Goal: Information Seeking & Learning: Understand process/instructions

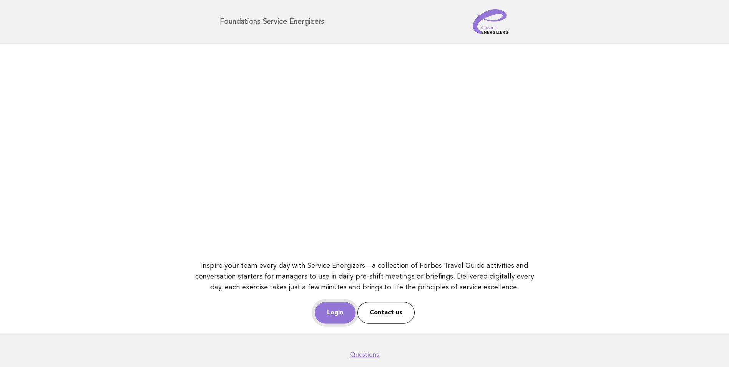
click at [331, 312] on link "Login" at bounding box center [335, 313] width 41 height 22
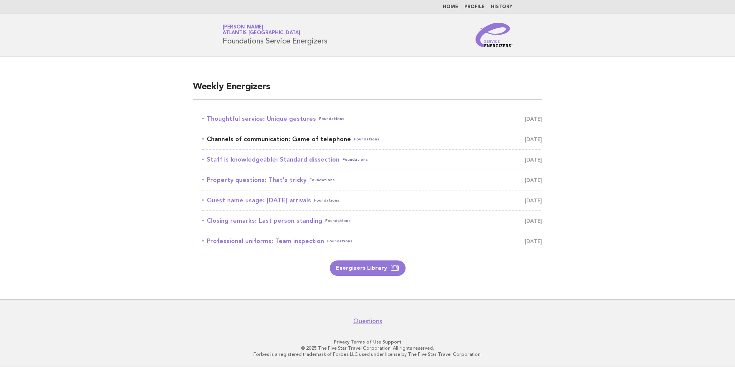
click at [322, 137] on link "Channels of communication: Game of telephone Foundations [DATE]" at bounding box center [372, 139] width 340 height 11
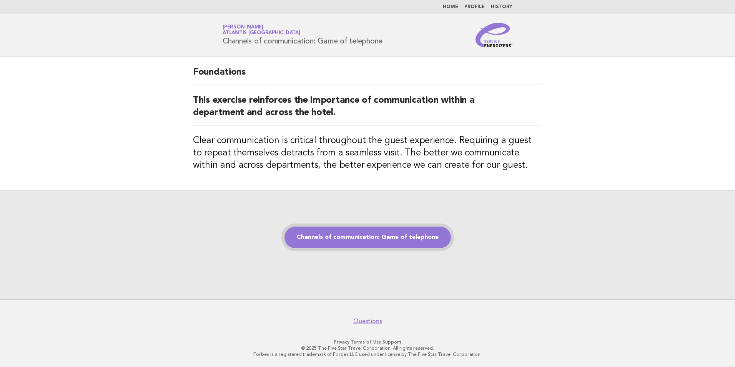
click at [375, 241] on link "Channels of communication: Game of telephone" at bounding box center [367, 237] width 166 height 22
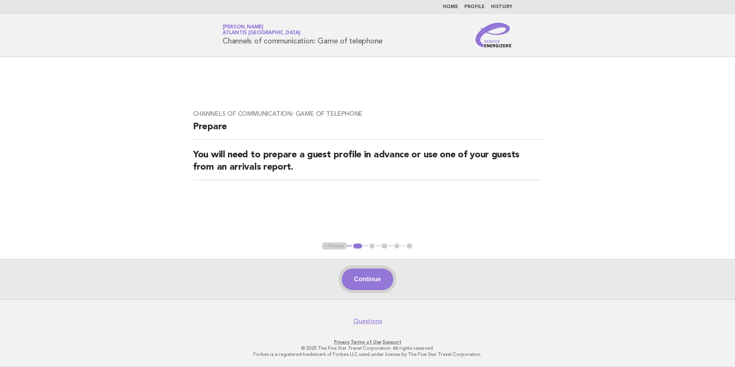
click at [378, 274] on button "Continue" at bounding box center [367, 279] width 51 height 22
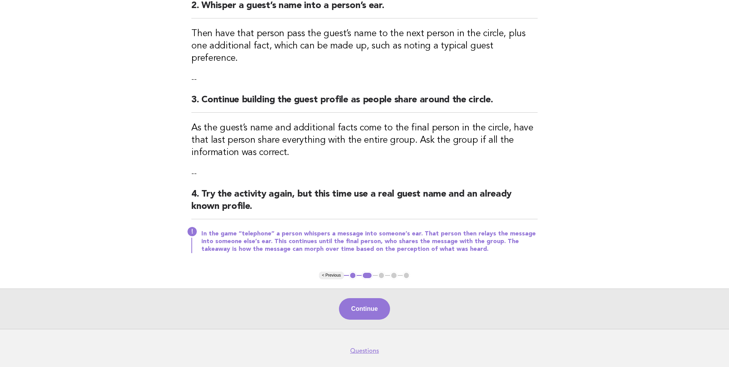
scroll to position [192, 0]
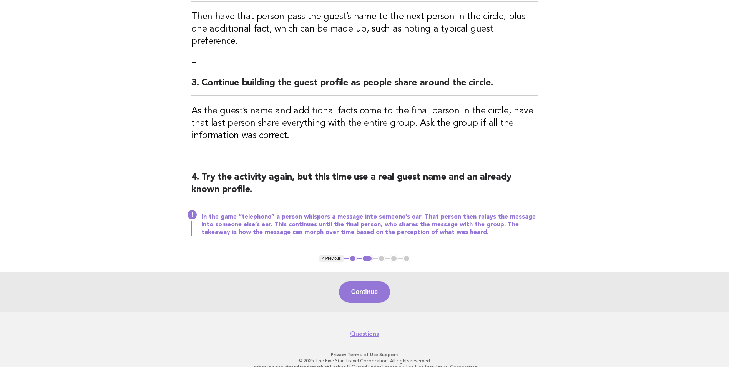
drag, startPoint x: 362, startPoint y: 279, endPoint x: 356, endPoint y: 278, distance: 5.9
click at [362, 281] on button "Continue" at bounding box center [364, 292] width 51 height 22
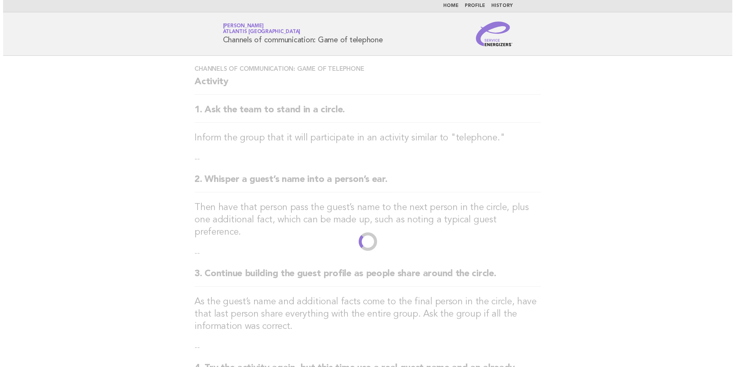
scroll to position [0, 0]
